Goal: Information Seeking & Learning: Learn about a topic

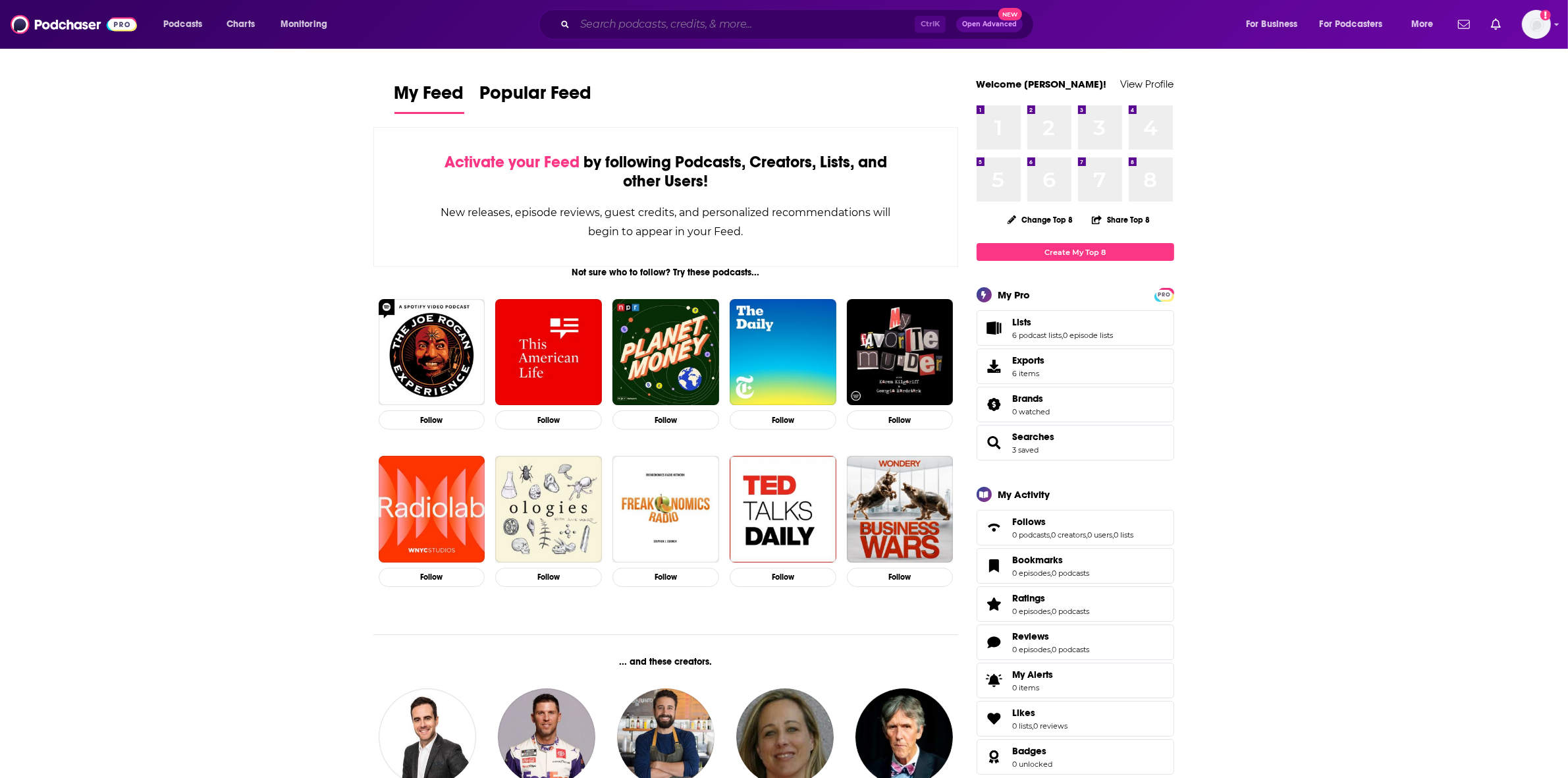
click at [722, 28] on input "Search podcasts, credits, & more..." at bounding box center [744, 24] width 339 height 21
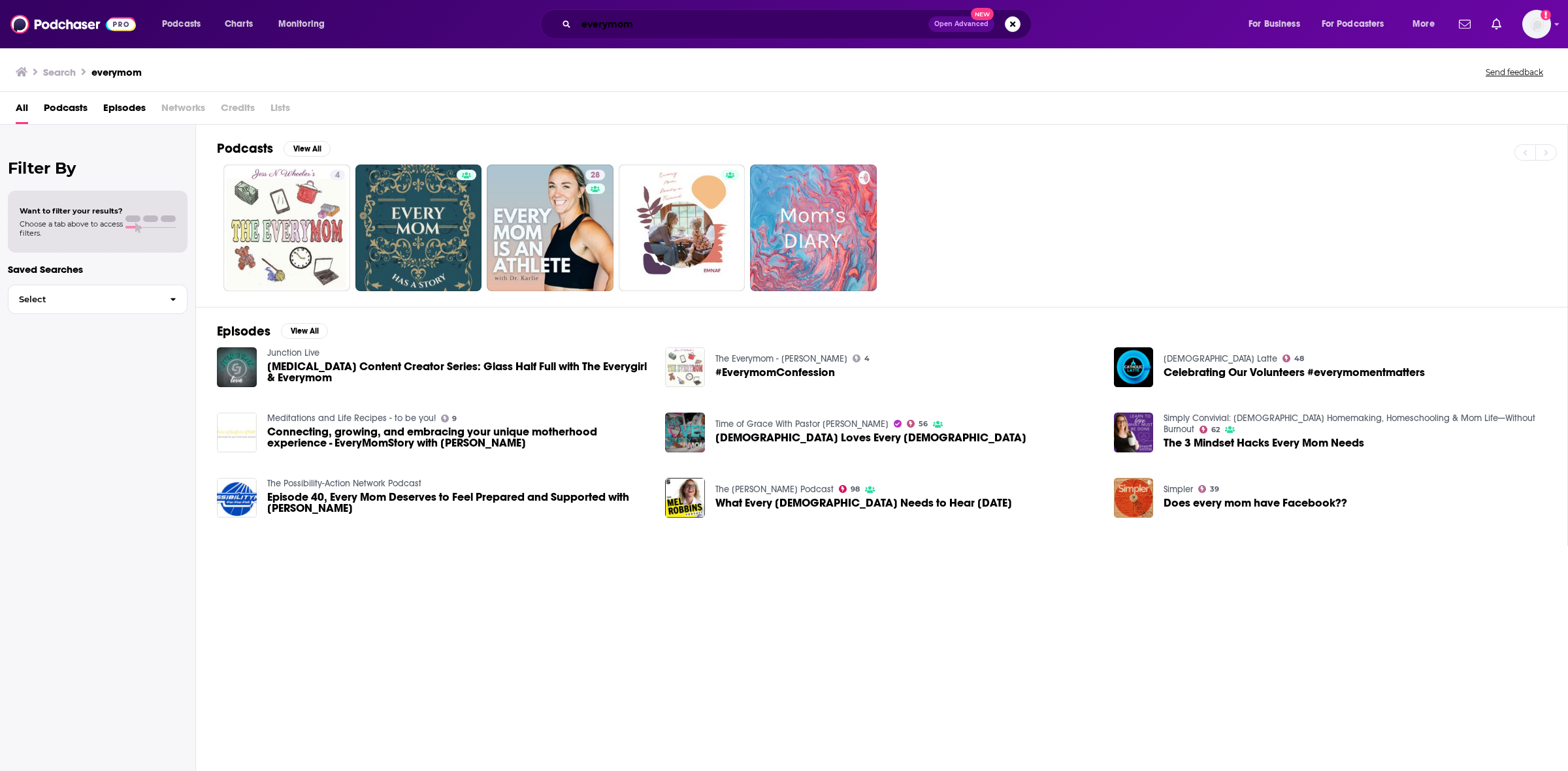
click at [659, 24] on input "everymom" at bounding box center [753, 24] width 352 height 21
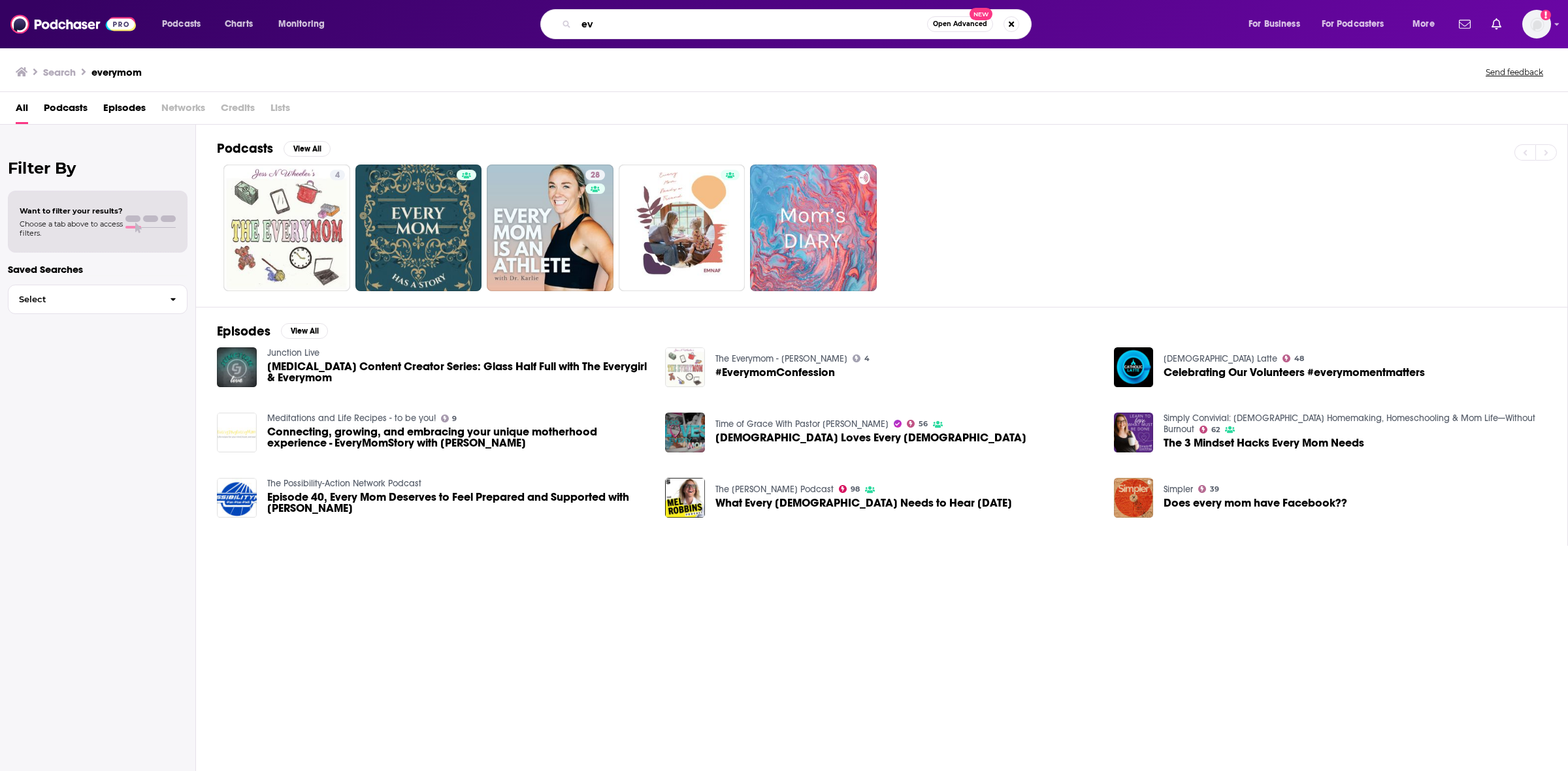
type input "e"
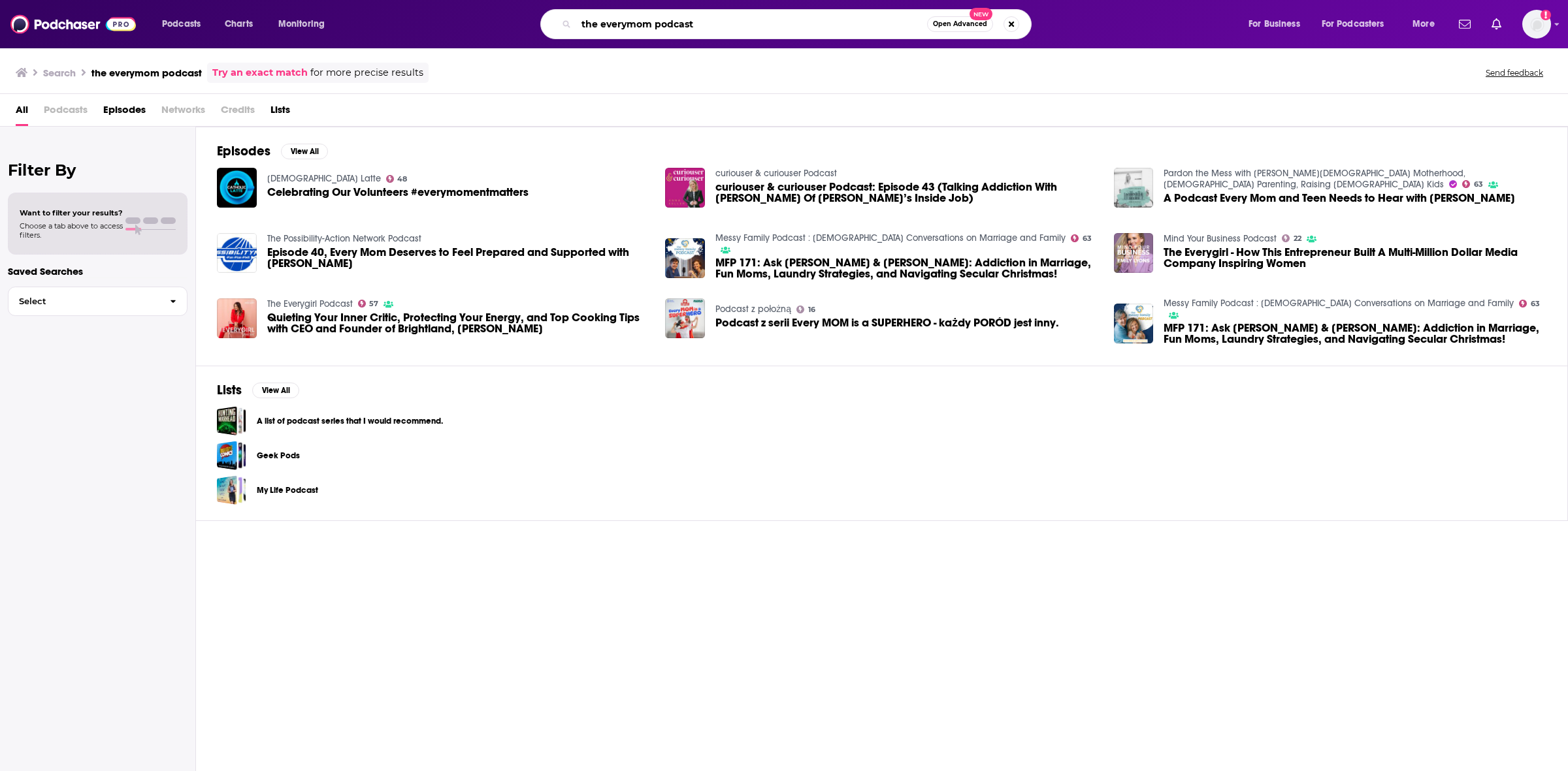
click at [585, 24] on input "the everymom podcast" at bounding box center [752, 24] width 351 height 21
click at [585, 23] on input "the everymom podcast" at bounding box center [752, 24] width 351 height 21
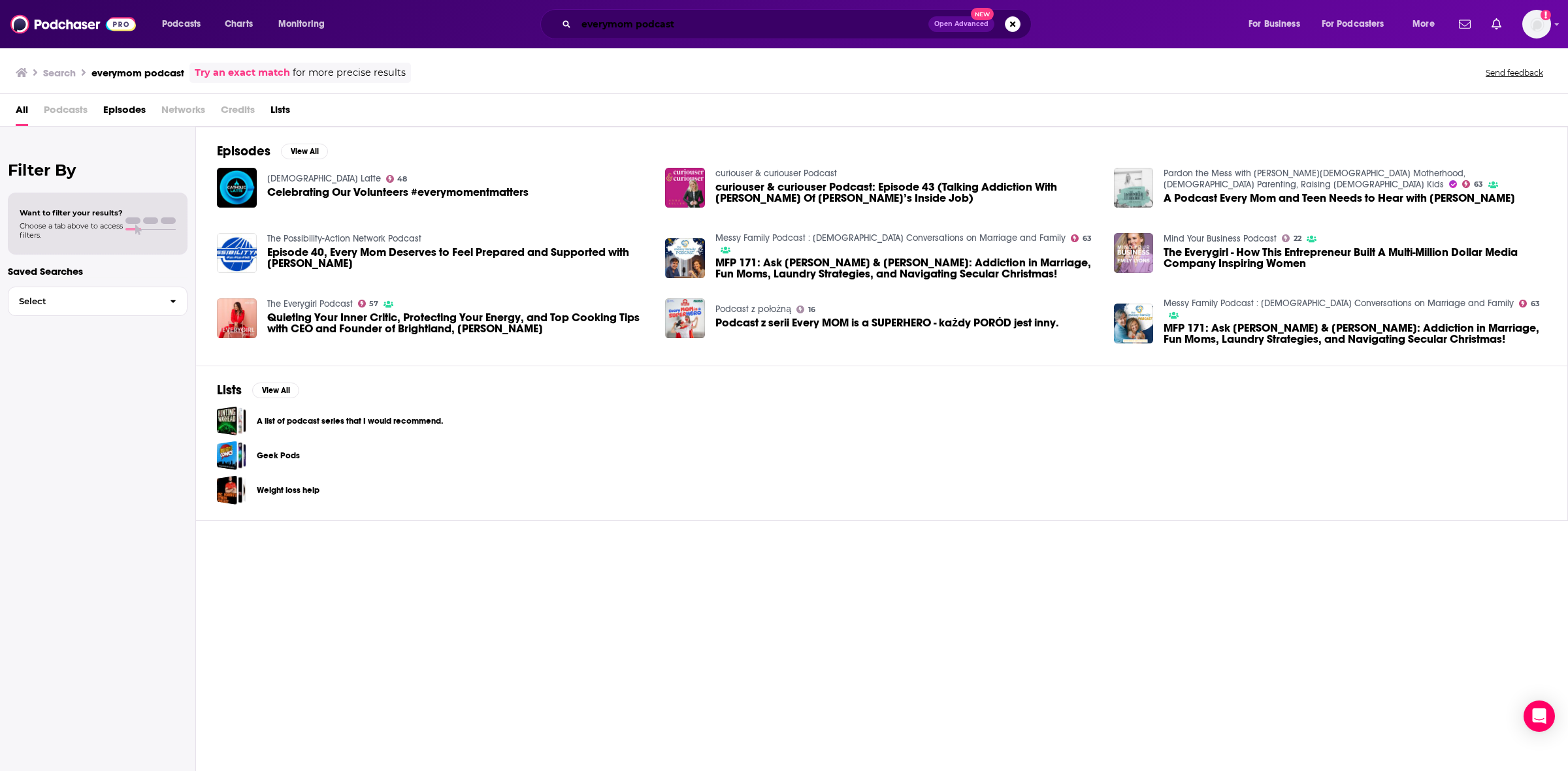
click at [712, 18] on input "everymom podcast" at bounding box center [753, 24] width 352 height 21
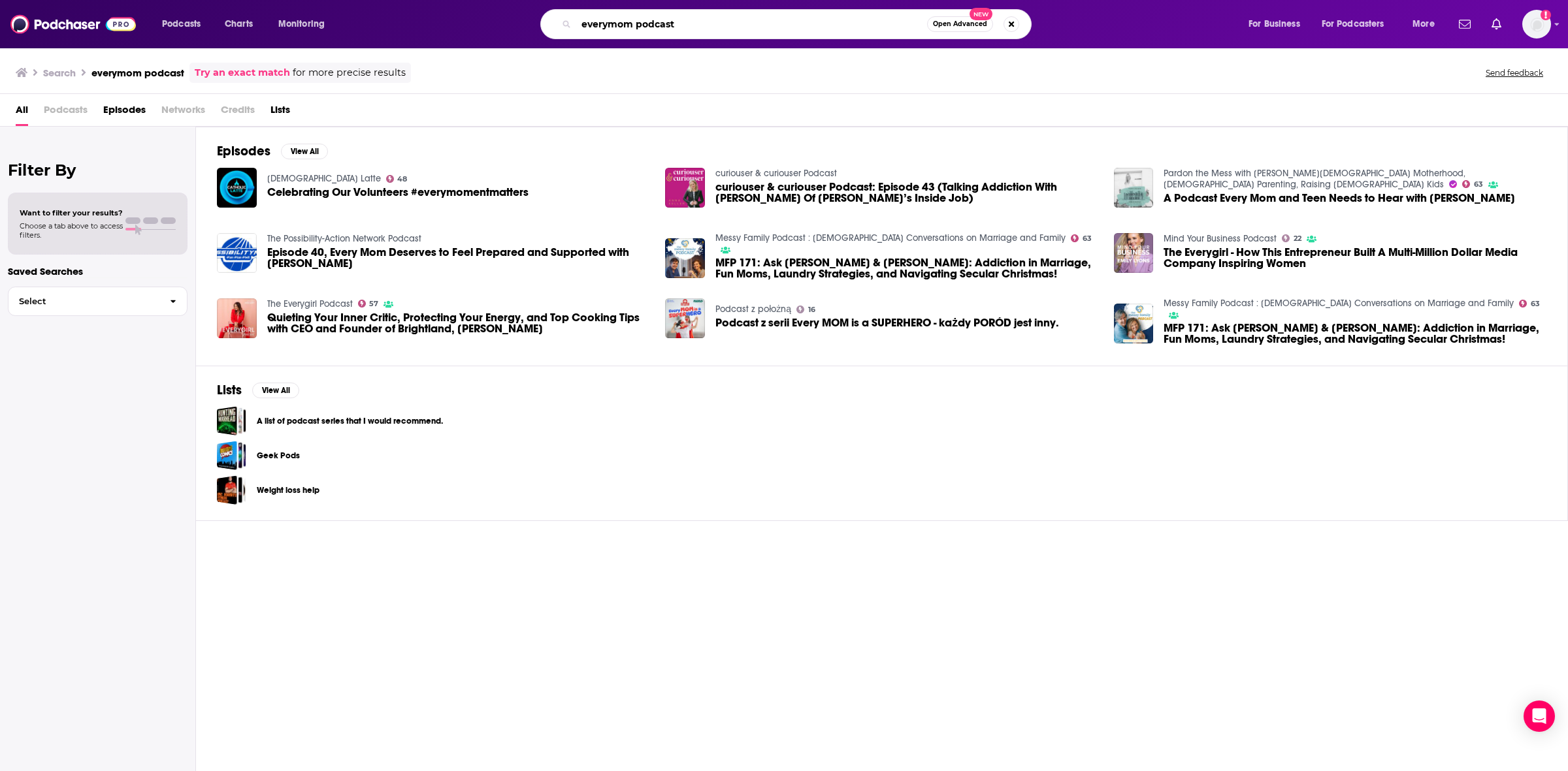
click at [650, 28] on input "everymom podcast" at bounding box center [752, 24] width 351 height 21
type input "everymom"
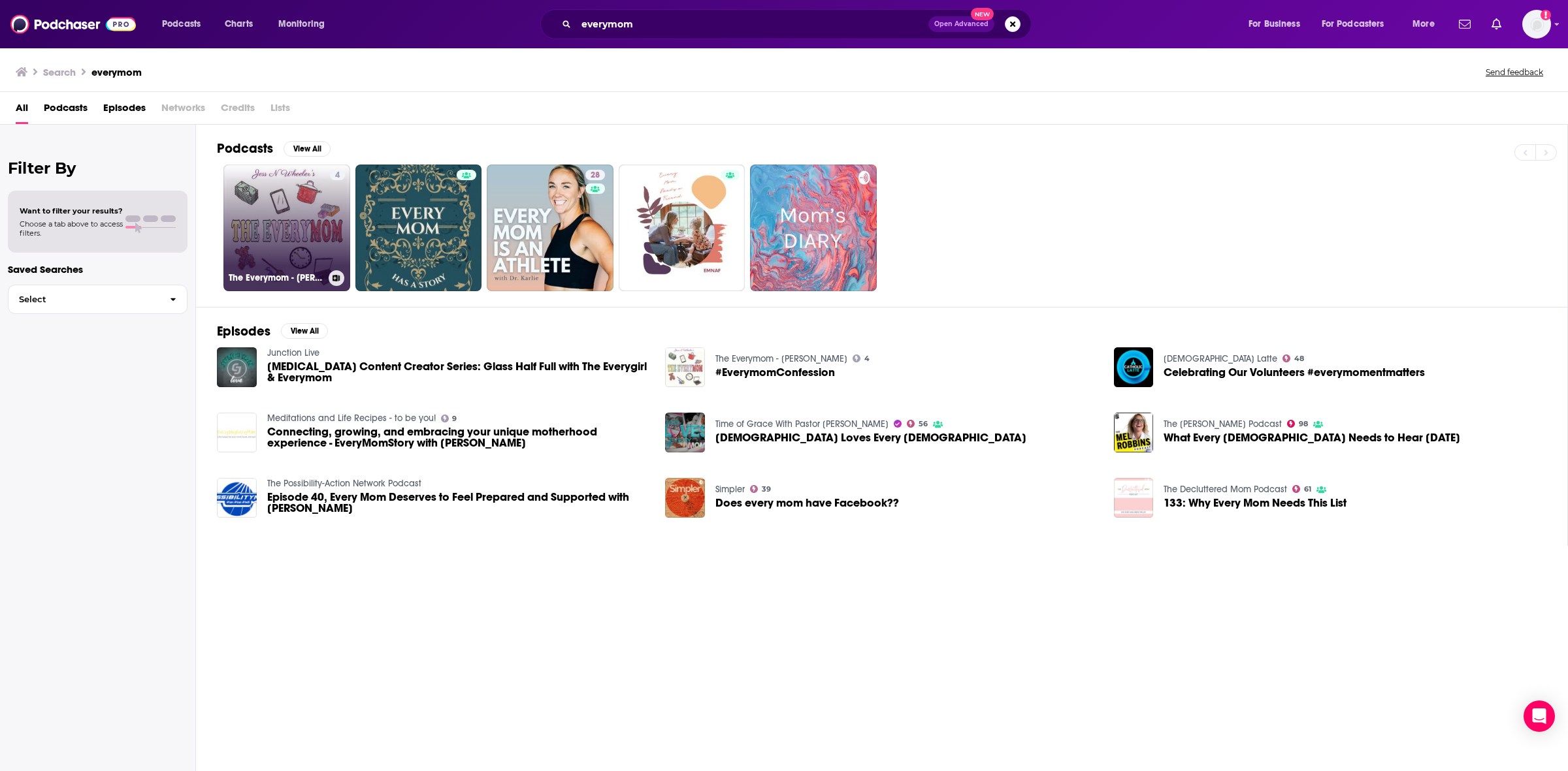
click at [252, 211] on link "4 The Everymom - Jess N Wheeler" at bounding box center [287, 228] width 127 height 127
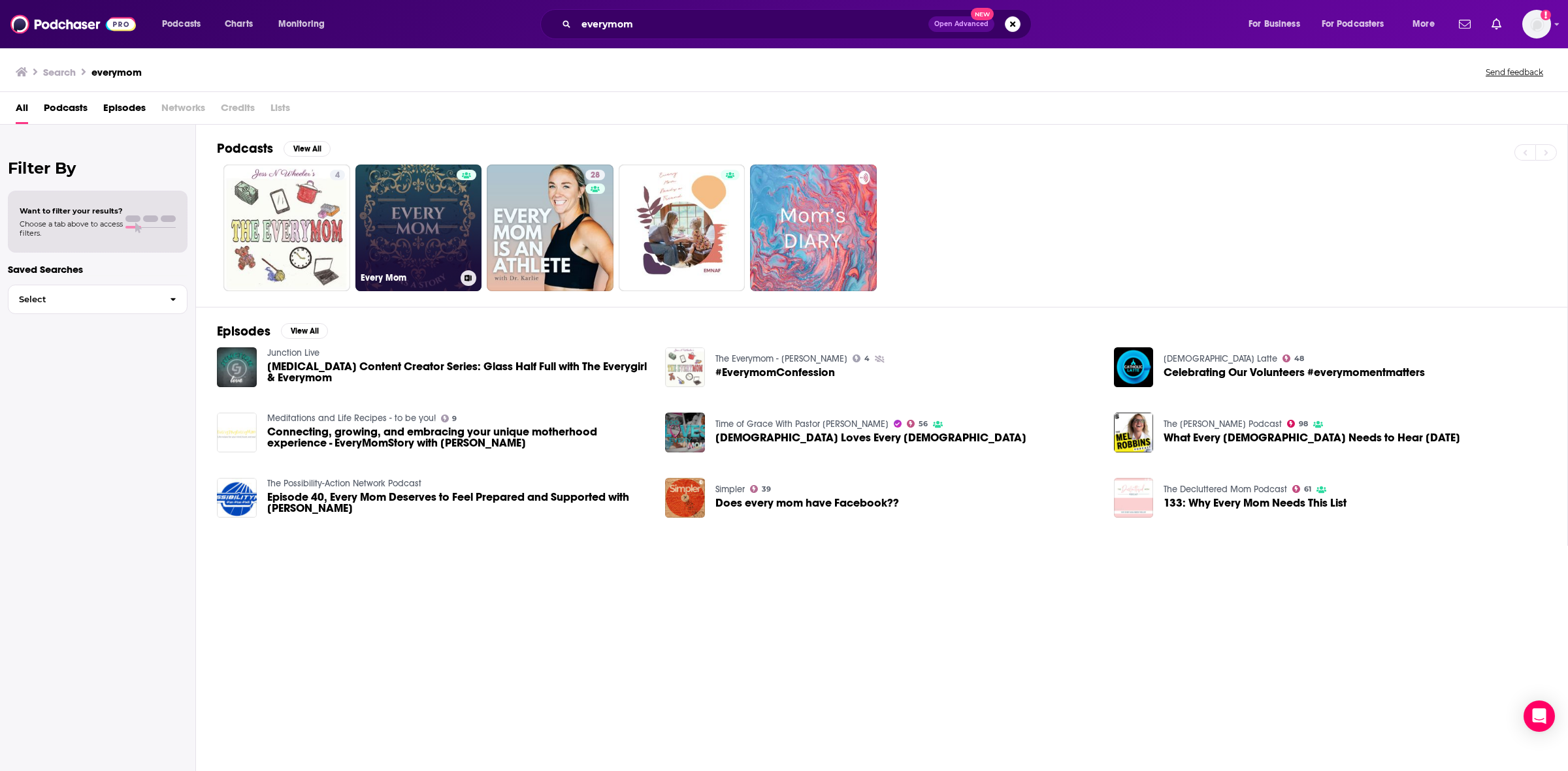
click at [415, 219] on link "Every Mom" at bounding box center [419, 228] width 127 height 127
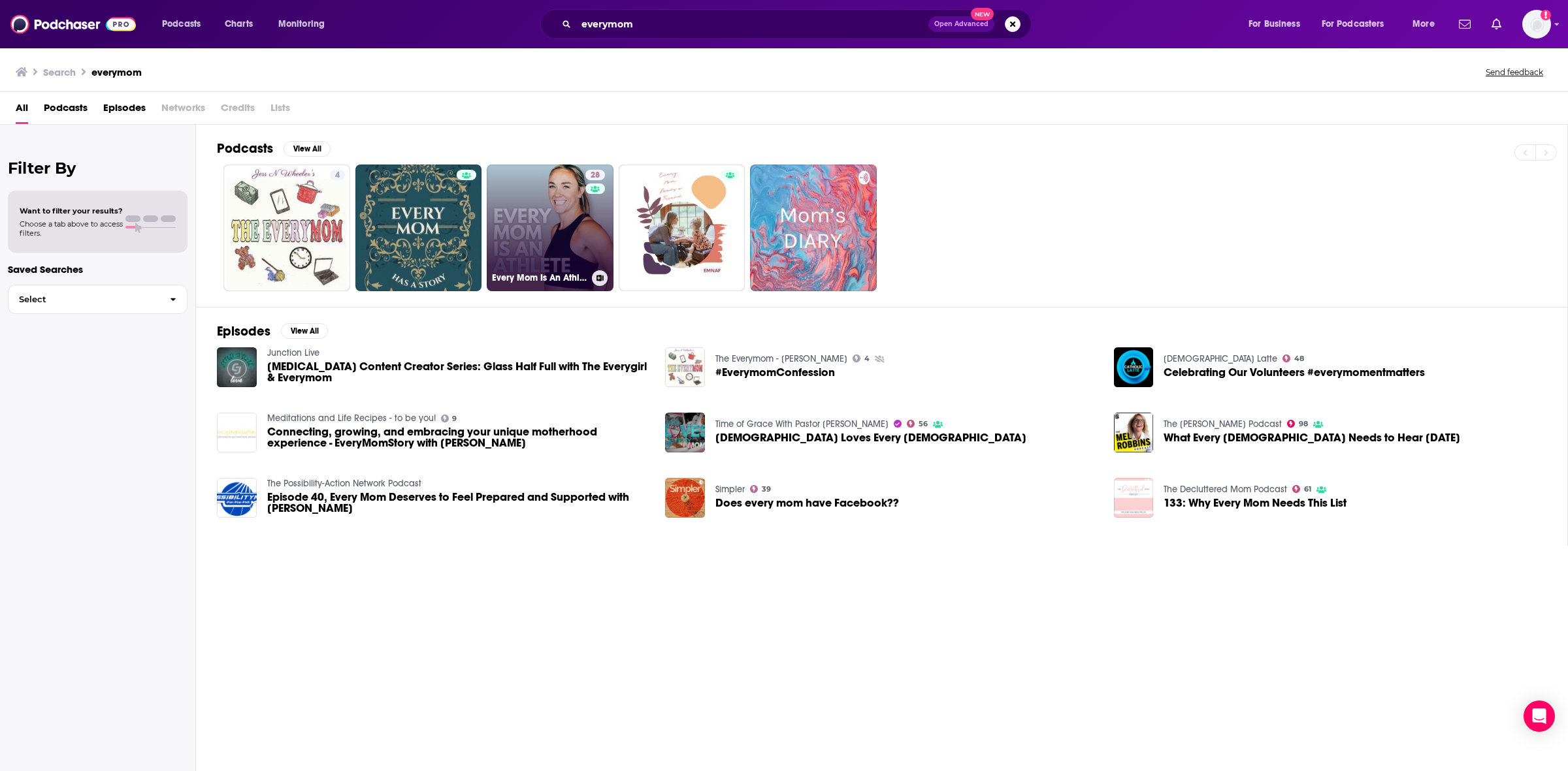
click at [559, 256] on link "28 Every Mom Is An Athlete" at bounding box center [550, 228] width 127 height 127
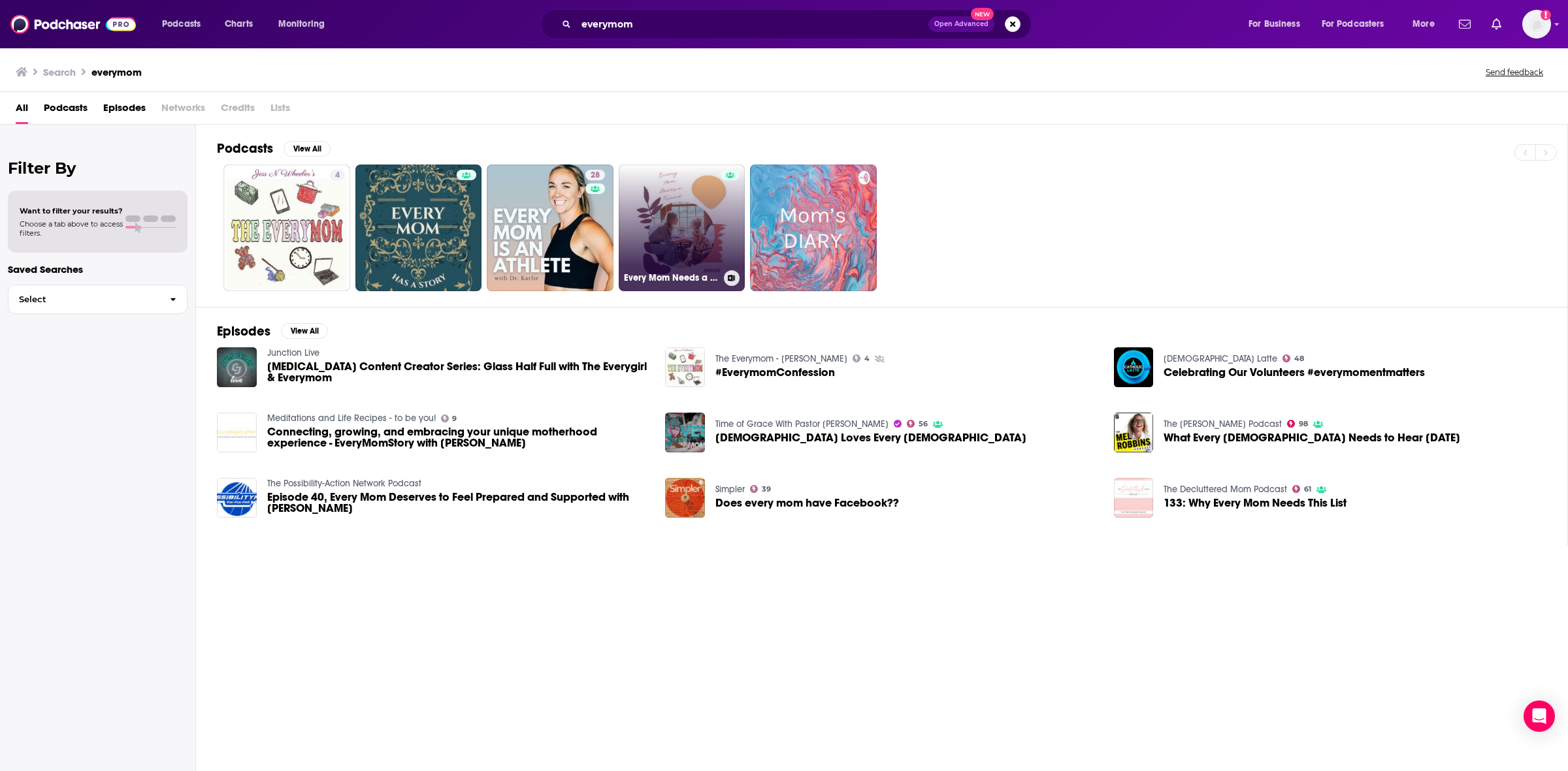
click at [694, 222] on link "Every Mom Needs a Friend" at bounding box center [682, 228] width 127 height 127
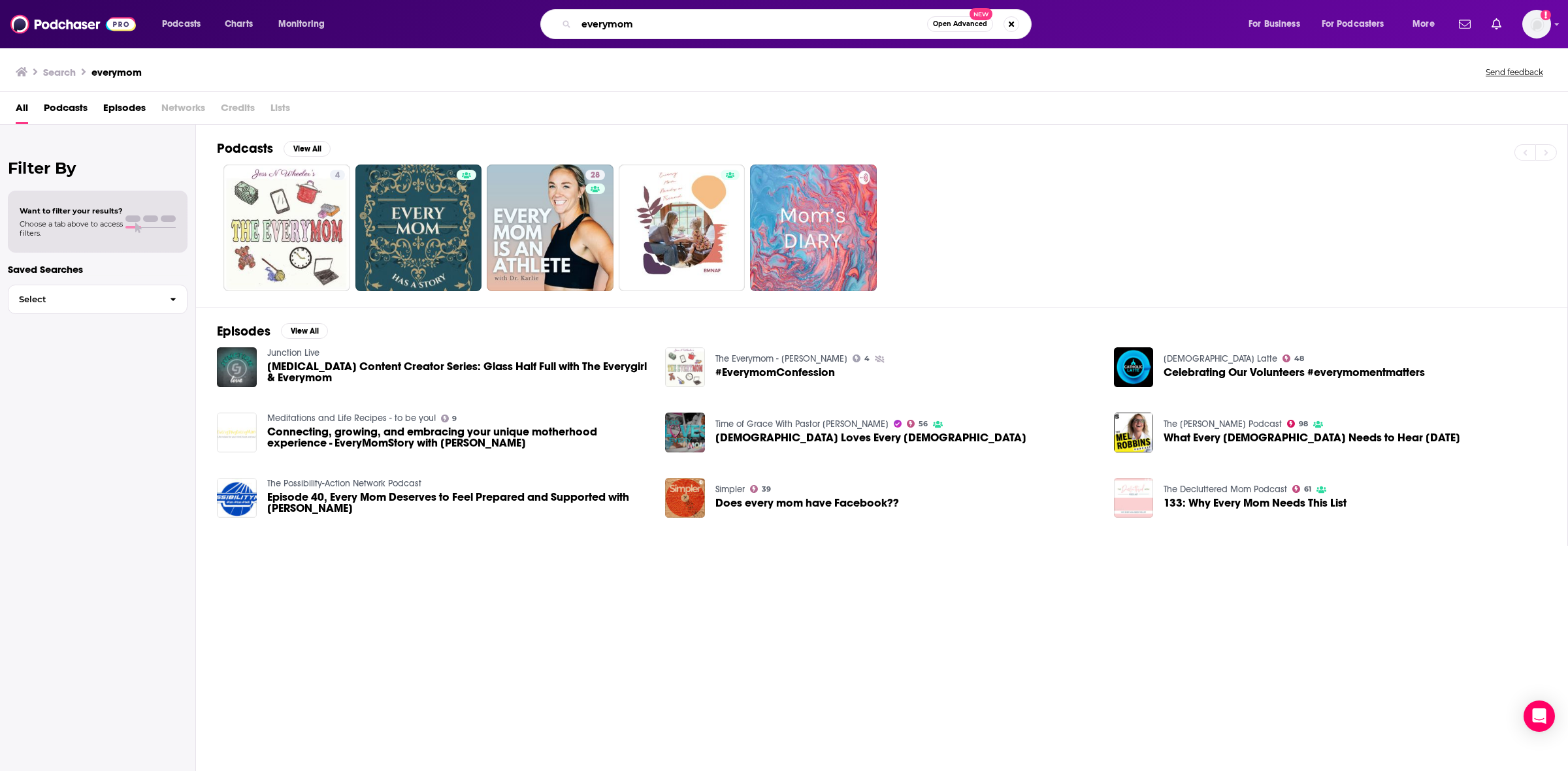
drag, startPoint x: 666, startPoint y: 16, endPoint x: 567, endPoint y: 13, distance: 99.0
click at [567, 13] on div "everymom Open Advanced New" at bounding box center [786, 24] width 491 height 30
type input "The Everymom"
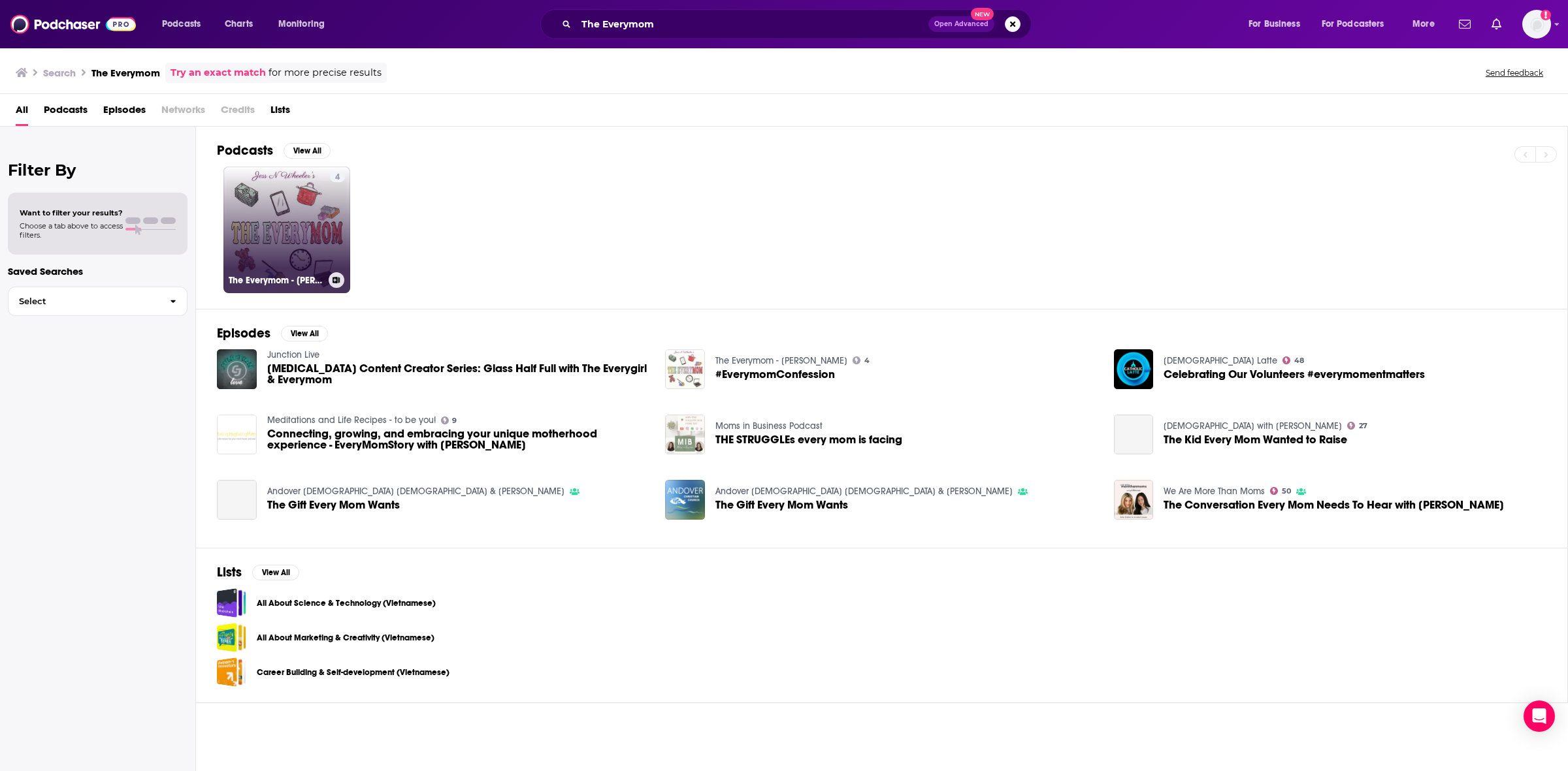
click at [290, 223] on link "4 The Everymom - Jess N Wheeler" at bounding box center [287, 230] width 127 height 127
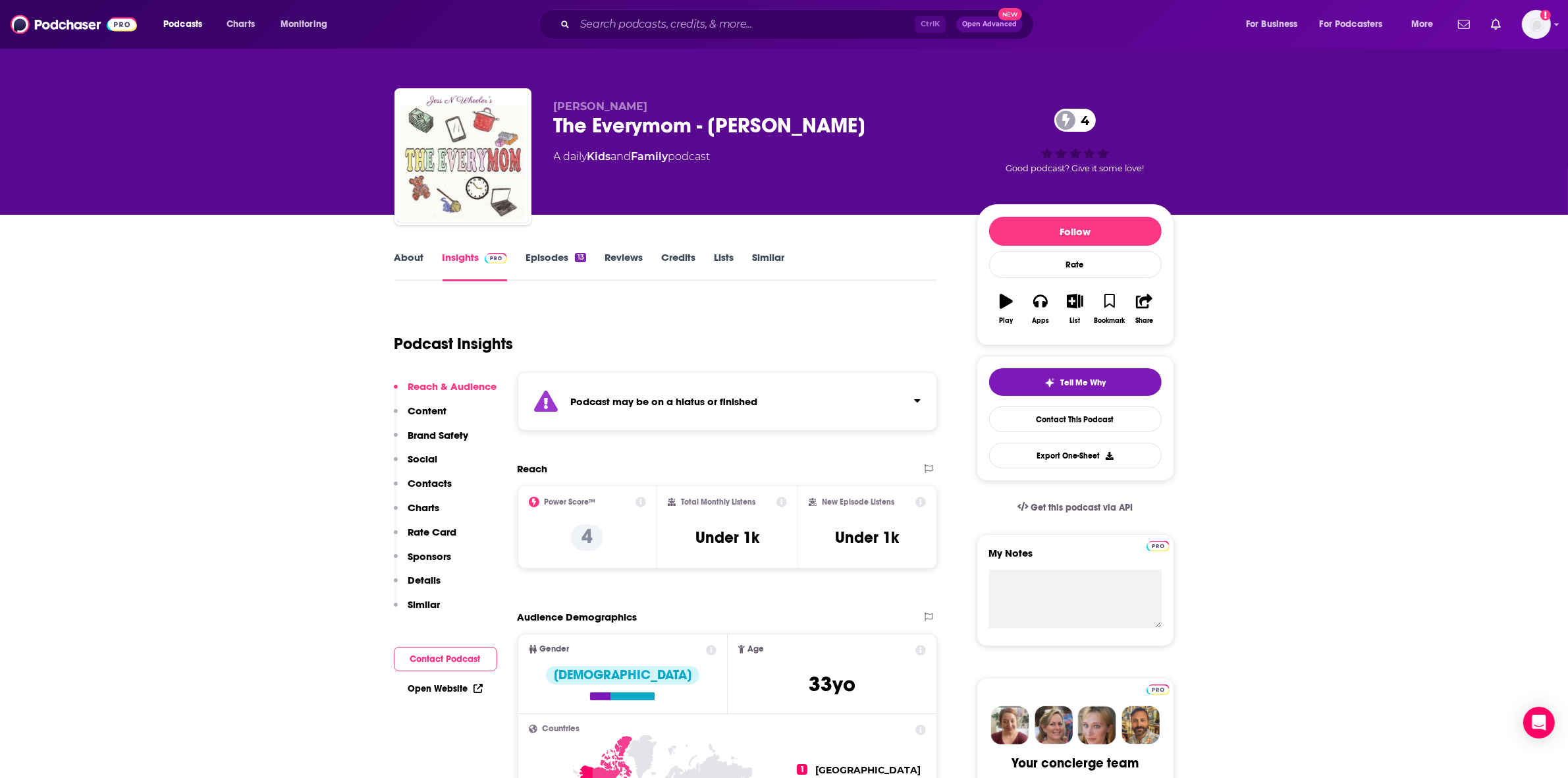
drag, startPoint x: 639, startPoint y: 393, endPoint x: 748, endPoint y: 383, distance: 109.5
click at [649, 395] on strong "Podcast may be on a hiatus or finished" at bounding box center [665, 401] width 187 height 13
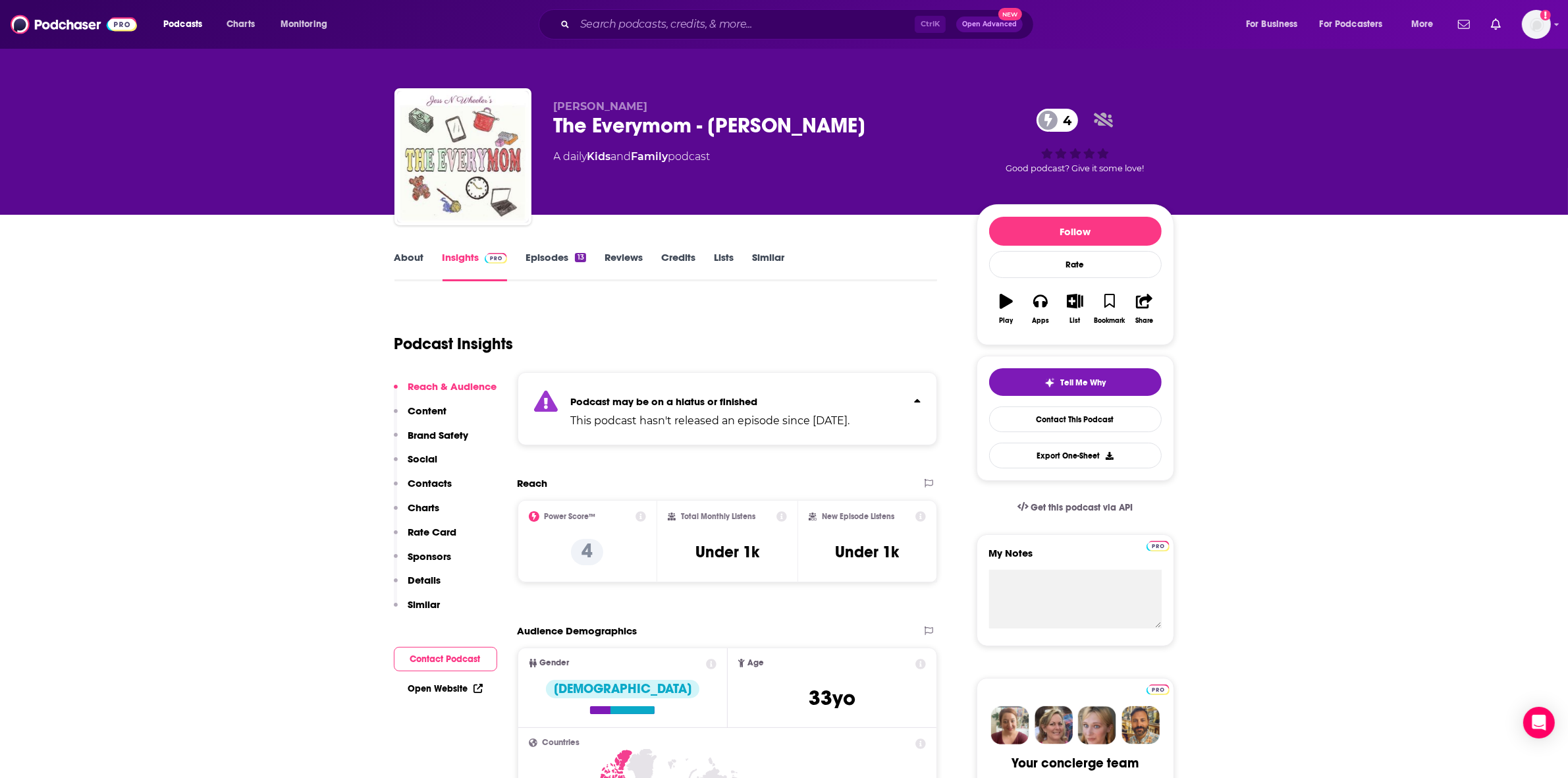
click at [734, 397] on strong "Podcast may be on a hiatus or finished" at bounding box center [665, 401] width 187 height 13
